Goal: Navigation & Orientation: Find specific page/section

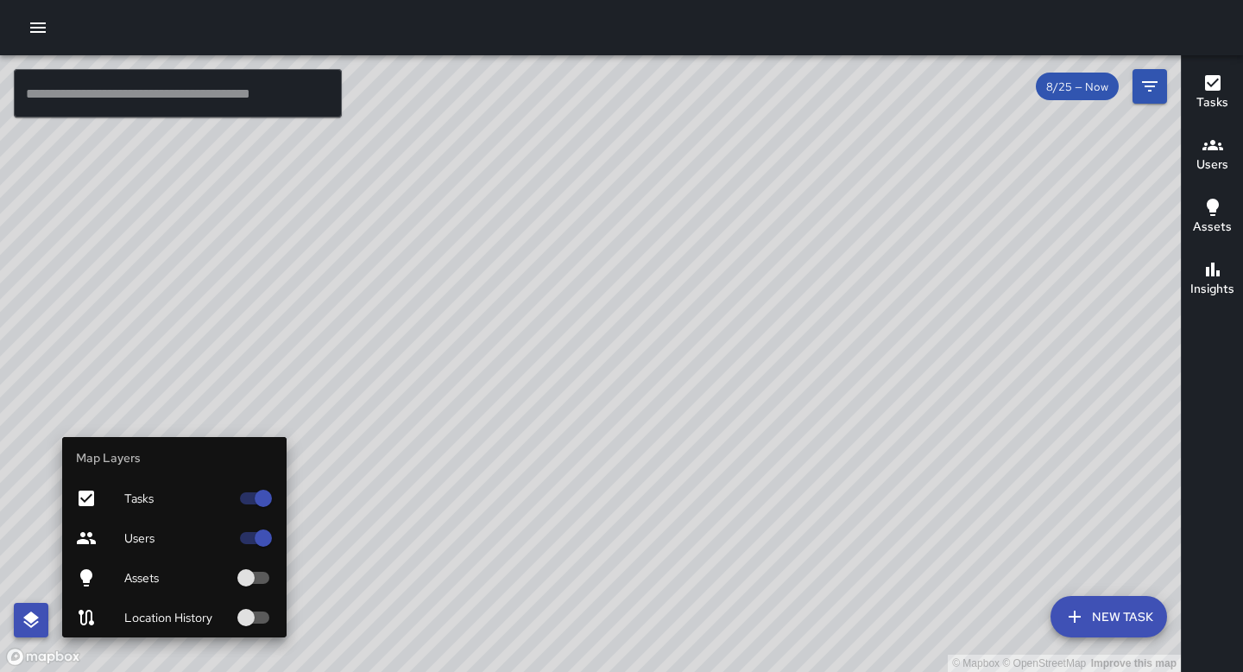
click at [32, 625] on icon "button" at bounding box center [31, 619] width 16 height 16
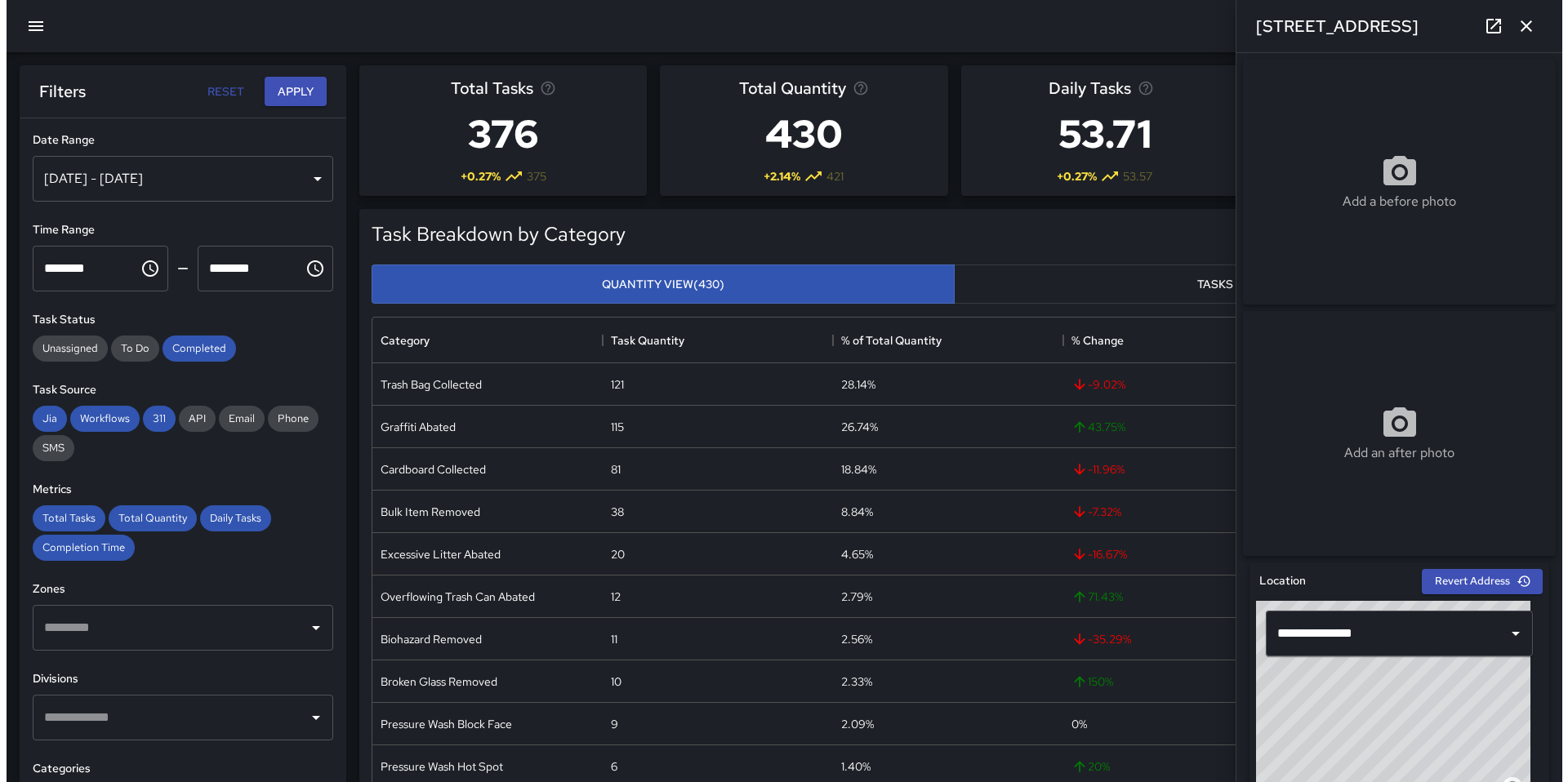
scroll to position [596, 1151]
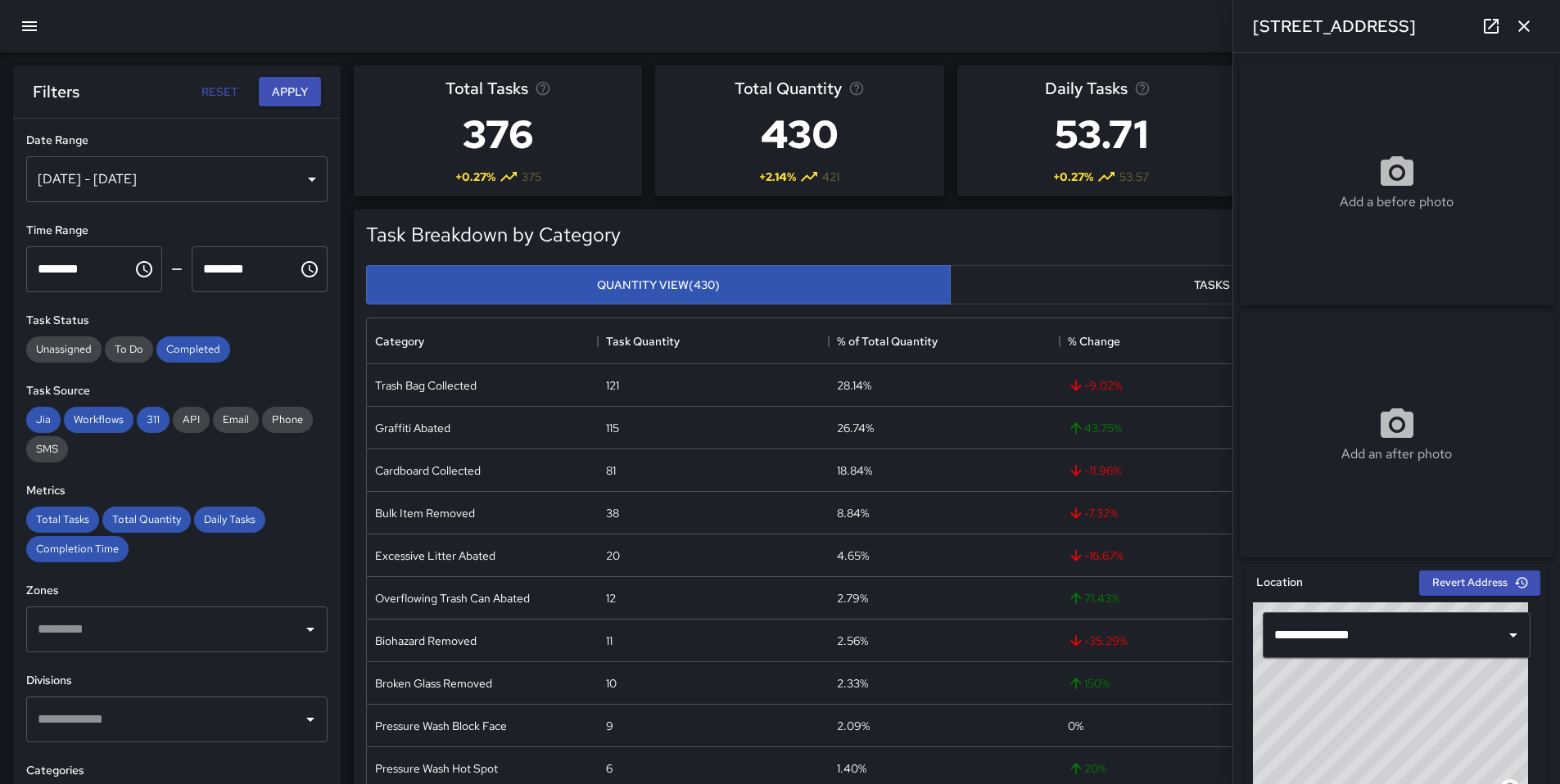
click at [22, 32] on icon "button" at bounding box center [29, 26] width 20 height 20
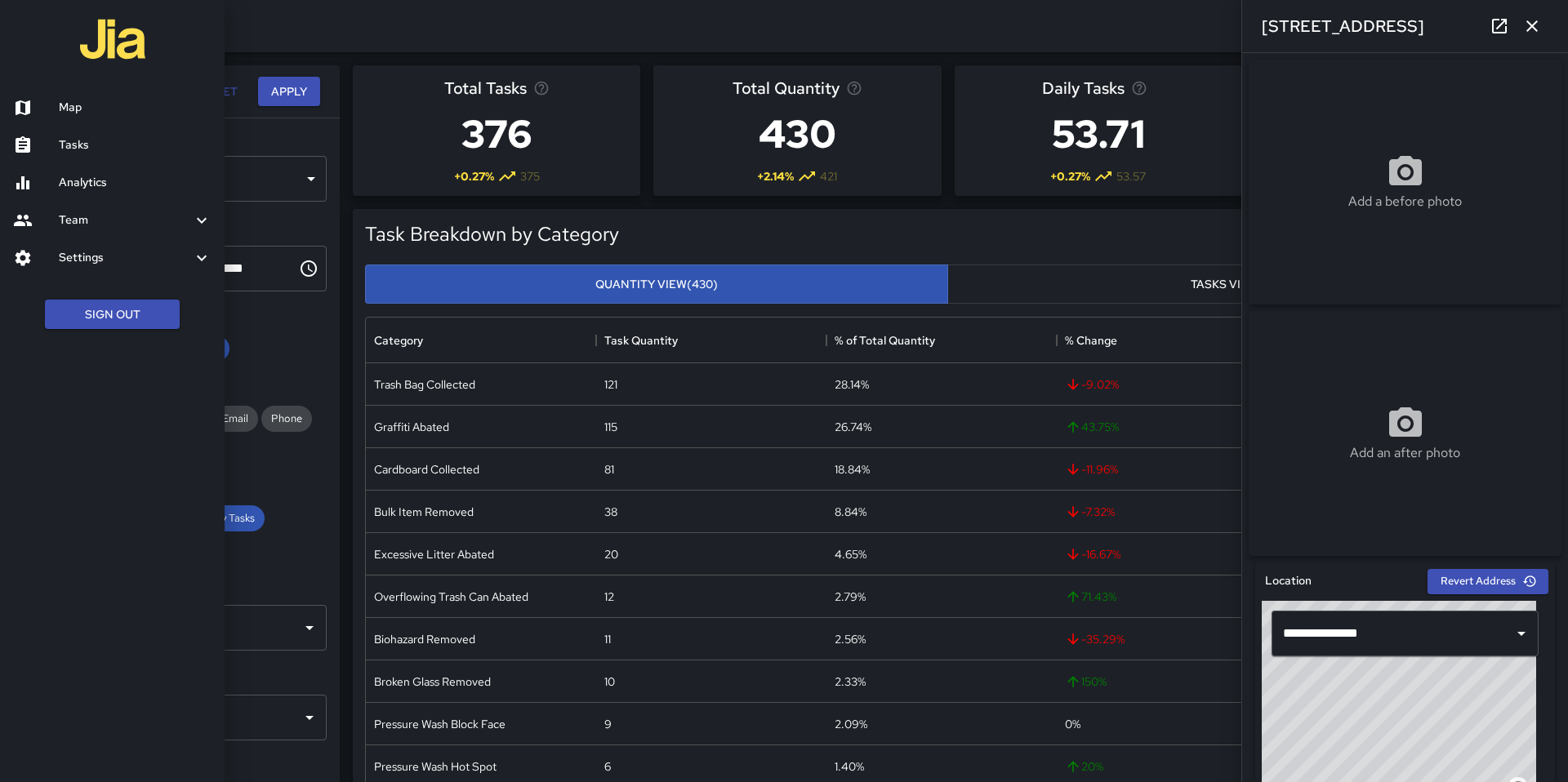
click at [72, 114] on h6 "Map" at bounding box center [134, 107] width 152 height 18
